Goal: Transaction & Acquisition: Purchase product/service

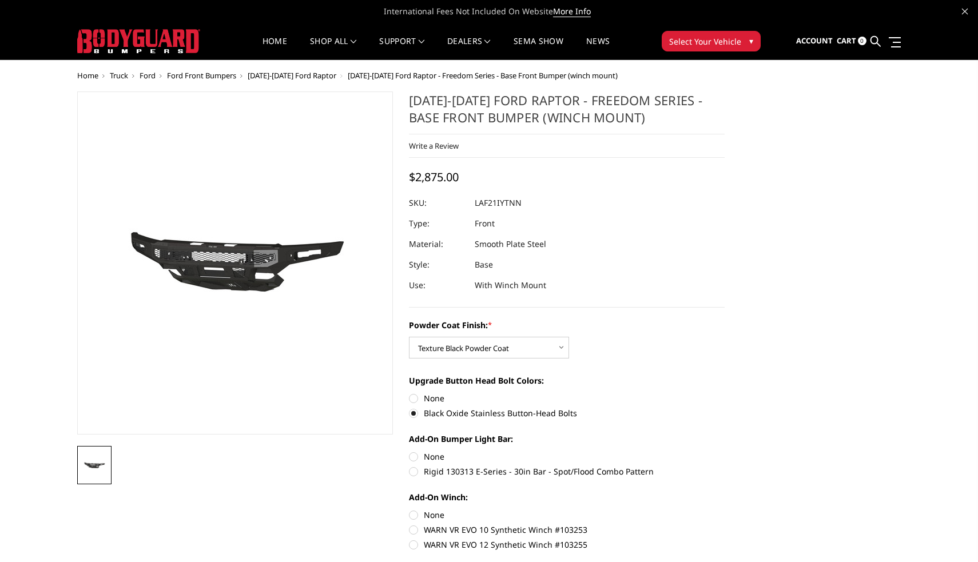
select select "2770"
click at [419, 462] on label "None" at bounding box center [567, 457] width 316 height 12
click at [410, 451] on input "None" at bounding box center [409, 451] width 1 height 1
radio input "true"
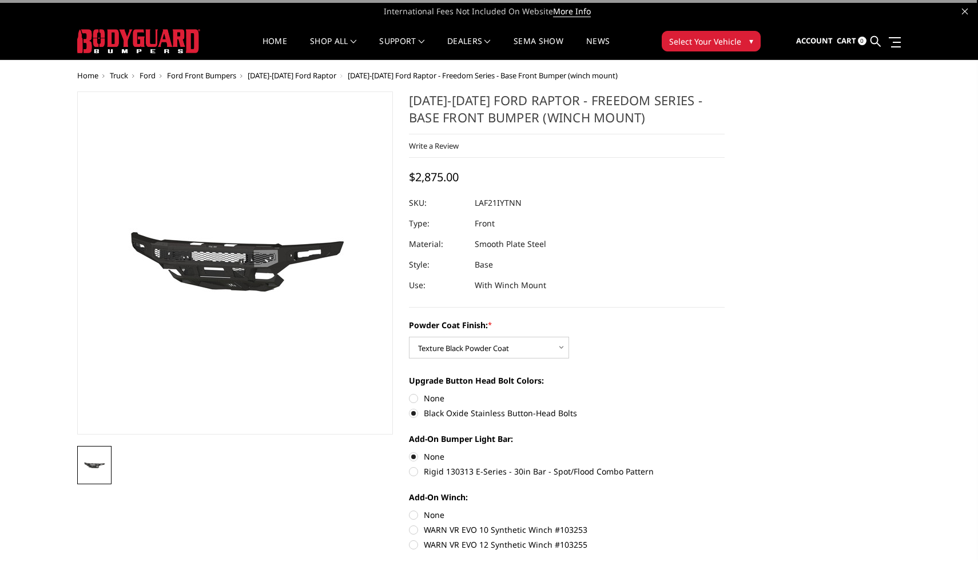
click at [414, 476] on label "Rigid 130313 E-Series - 30in Bar - Spot/Flood Combo Pattern" at bounding box center [567, 472] width 316 height 12
click at [725, 451] on input "Rigid 130313 E-Series - 30in Bar - Spot/Flood Combo Pattern" at bounding box center [725, 451] width 1 height 1
radio input "true"
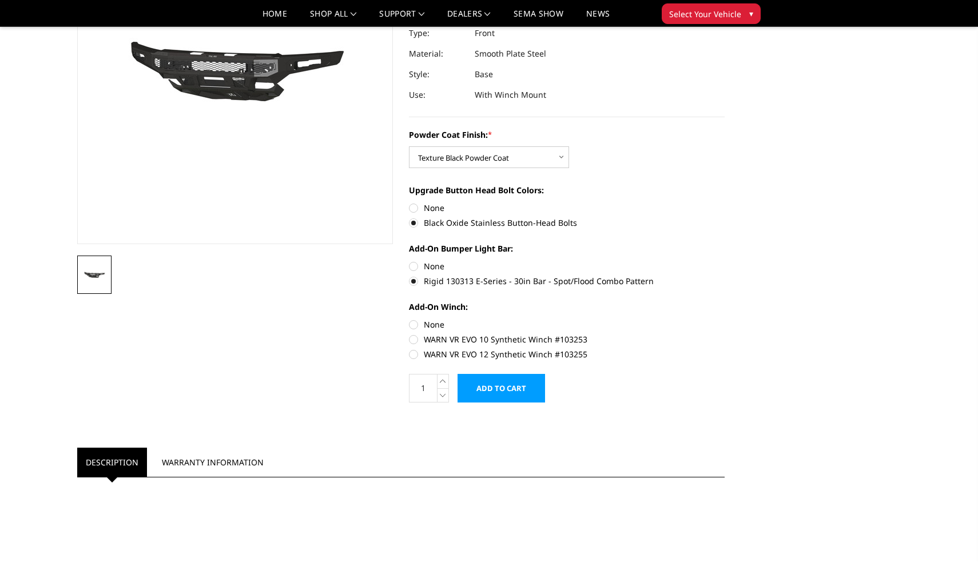
scroll to position [159, 0]
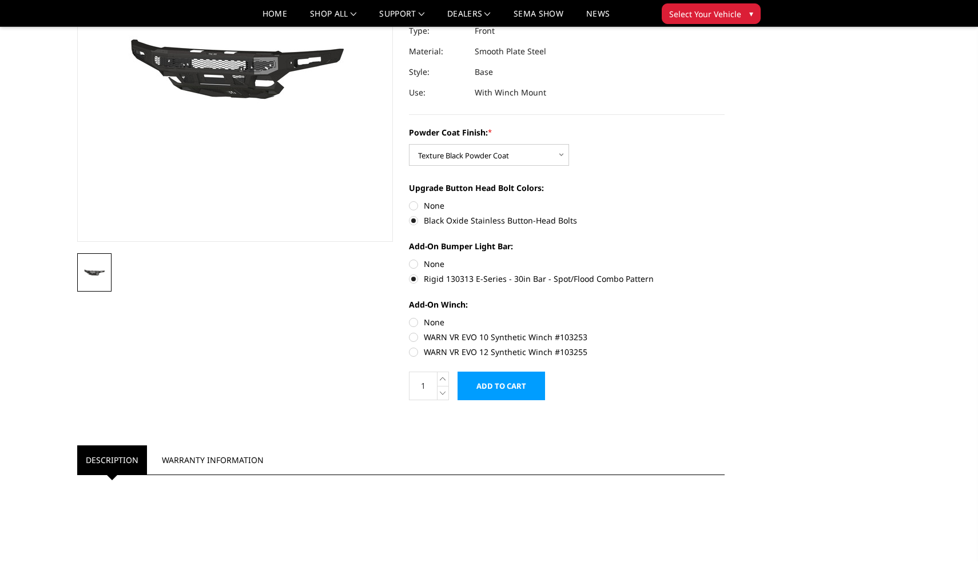
click at [420, 336] on label "WARN VR EVO 10 Synthetic Winch #103253" at bounding box center [567, 337] width 316 height 12
click at [725, 317] on input "WARN VR EVO 10 Synthetic Winch #103253" at bounding box center [725, 316] width 1 height 1
radio input "true"
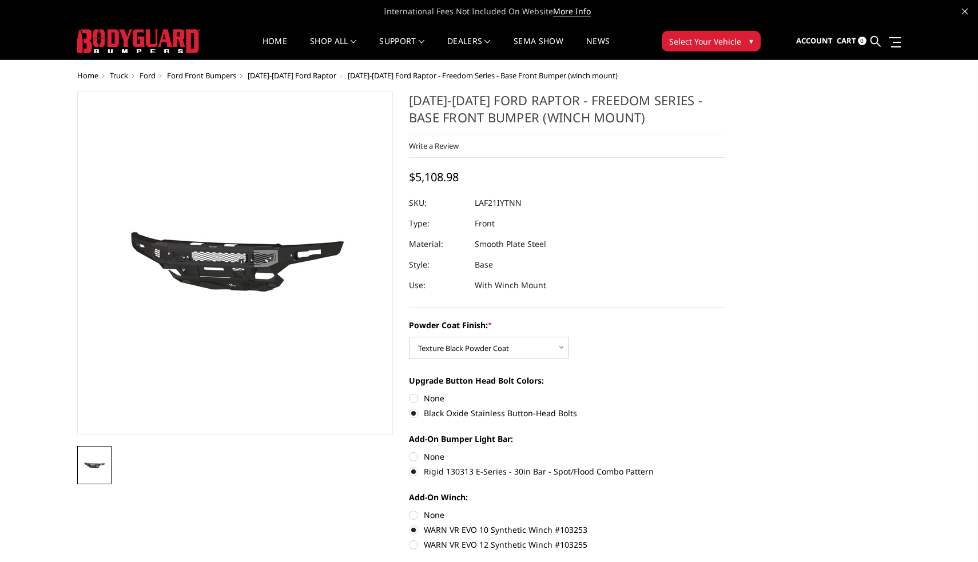
scroll to position [0, 0]
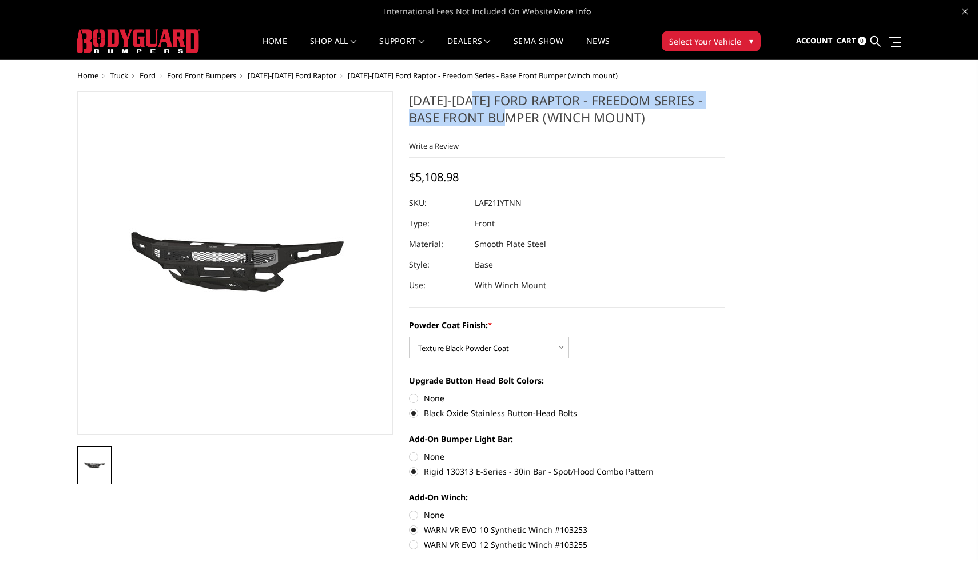
drag, startPoint x: 477, startPoint y: 100, endPoint x: 503, endPoint y: 124, distance: 36.4
click at [503, 124] on h1 "[DATE]-[DATE] Ford Raptor - Freedom Series - Base Front Bumper (winch mount)" at bounding box center [567, 113] width 316 height 43
copy h1 "Ford Raptor - Freedom Series - Base Front Bumper"
